Goal: Task Accomplishment & Management: Manage account settings

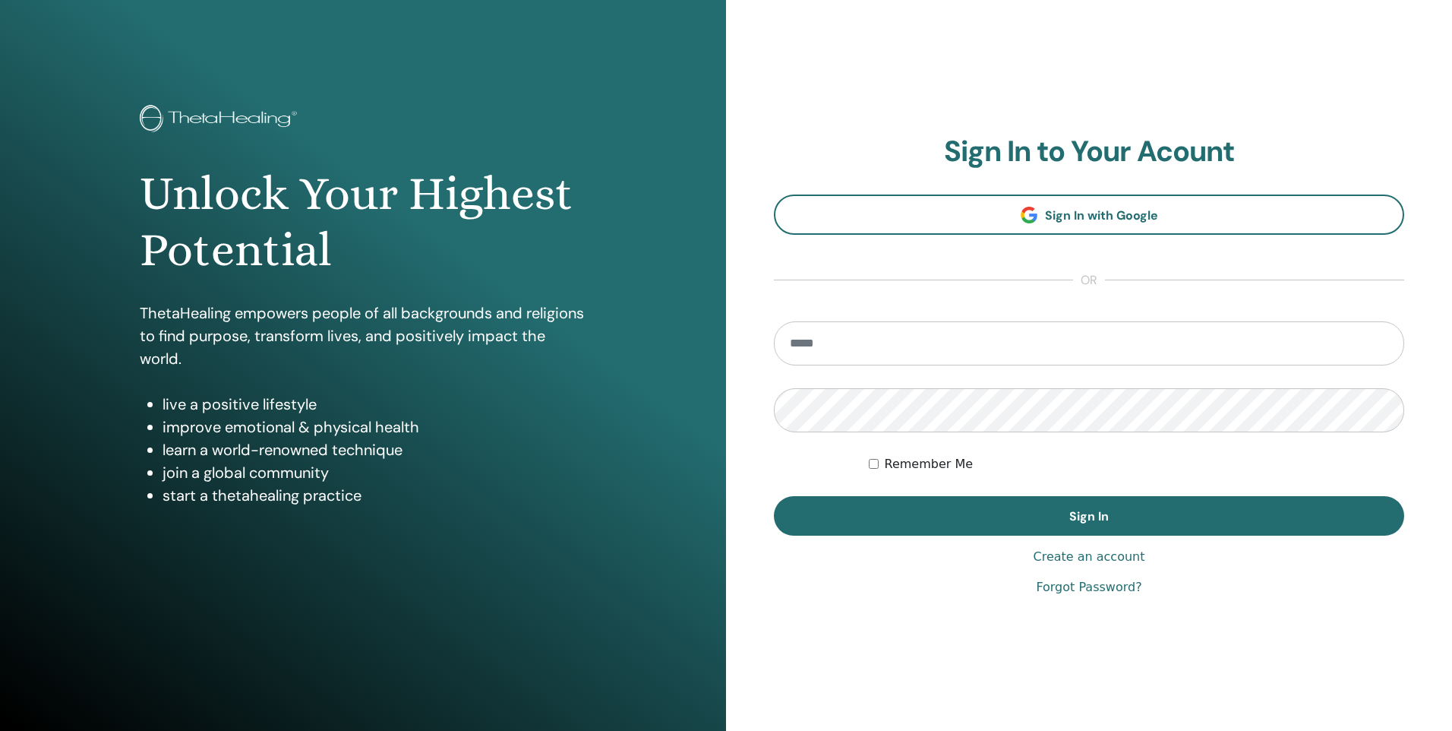
click at [873, 344] on input "email" at bounding box center [1089, 343] width 630 height 44
type input "**********"
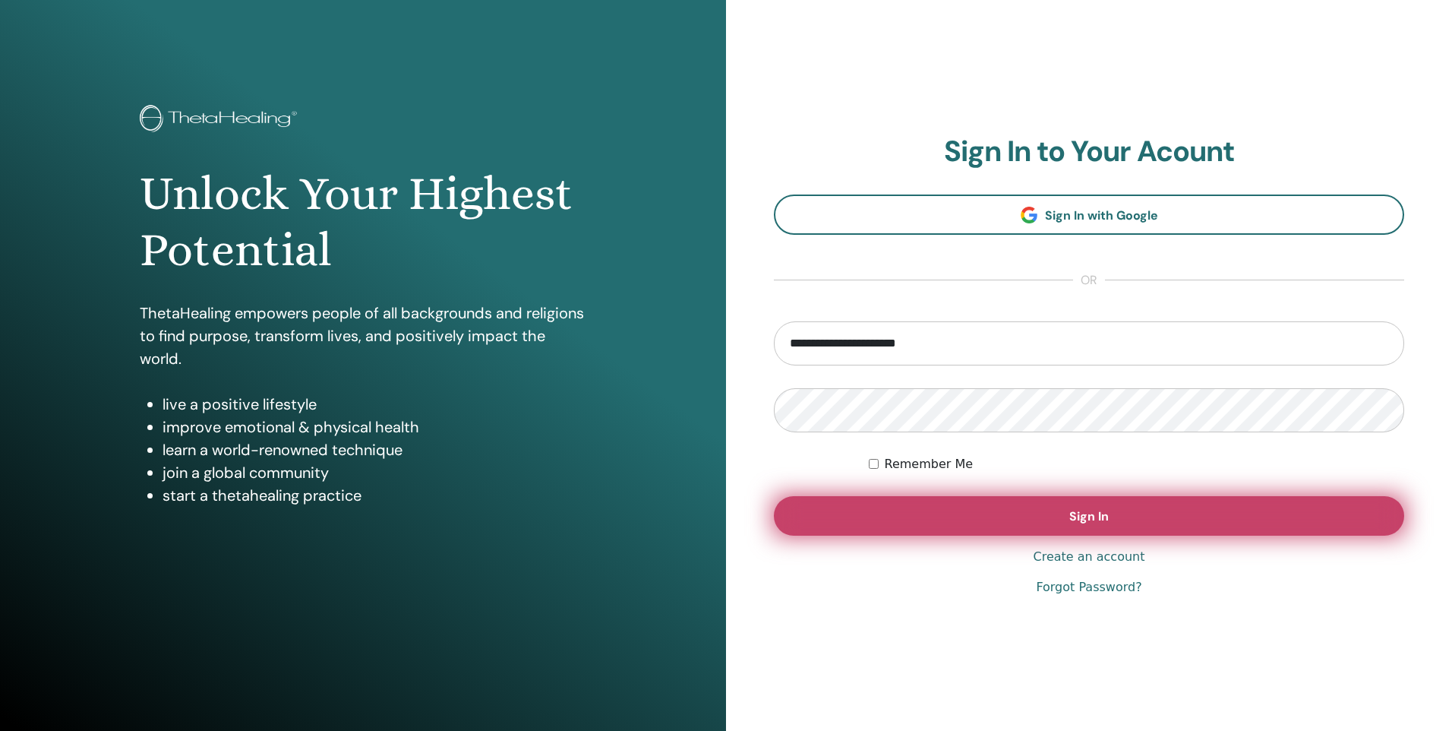
click at [866, 532] on button "Sign In" at bounding box center [1089, 515] width 630 height 39
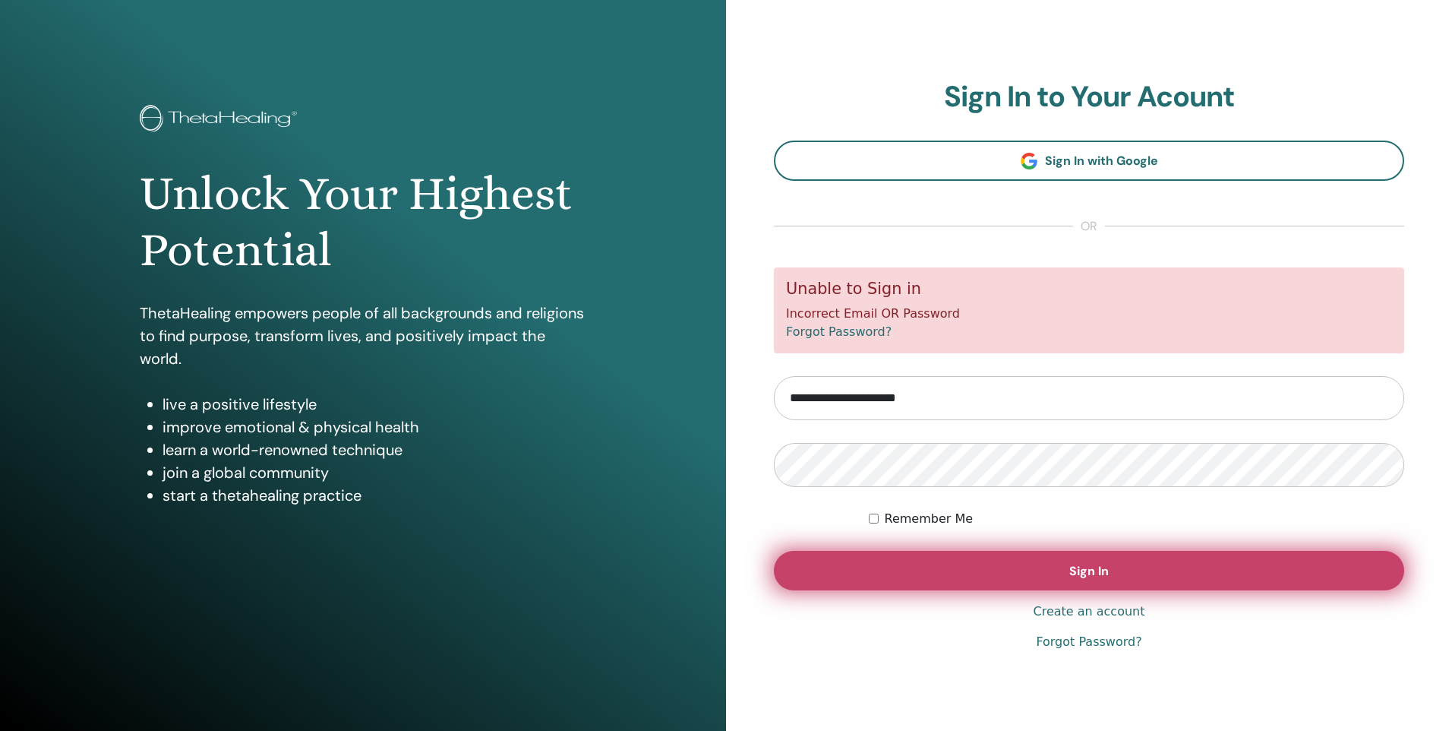
click at [989, 572] on button "Sign In" at bounding box center [1089, 570] width 630 height 39
